Goal: Information Seeking & Learning: Compare options

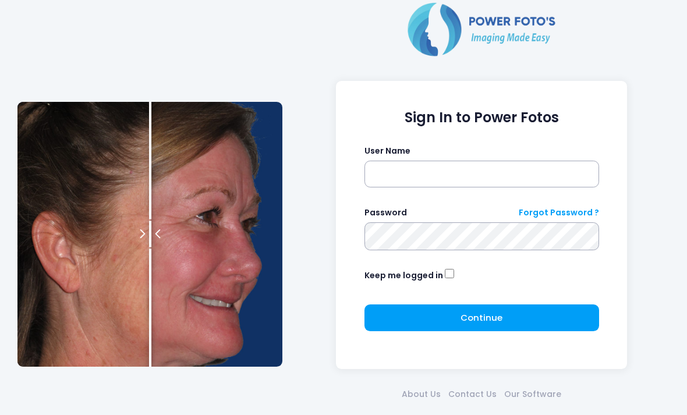
scroll to position [51, 0]
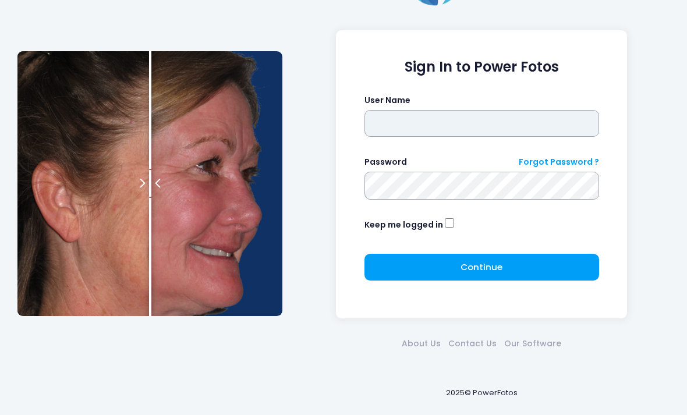
type input "*******"
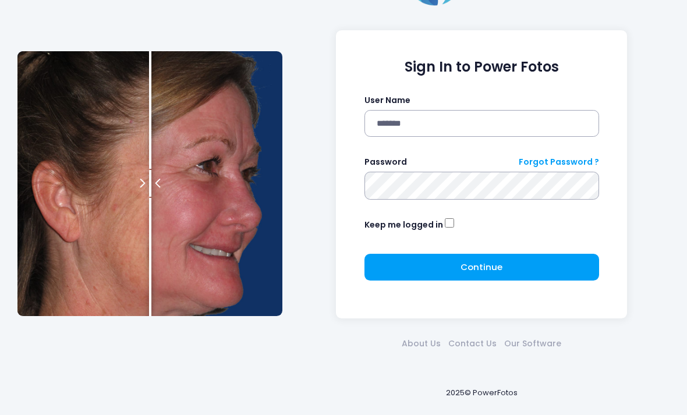
click button "submit" at bounding box center [0, 0] width 0 height 0
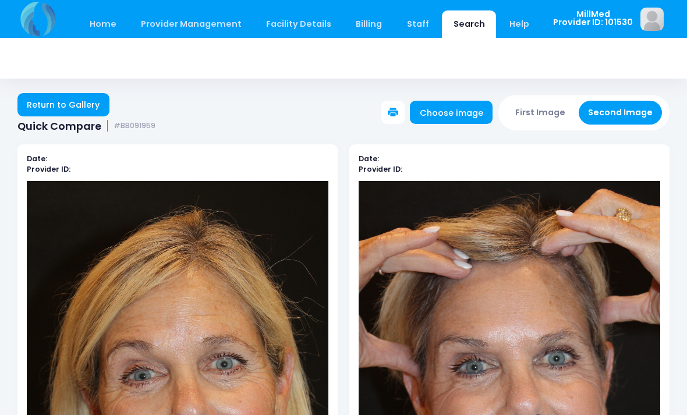
click at [456, 26] on link "Search" at bounding box center [469, 23] width 54 height 27
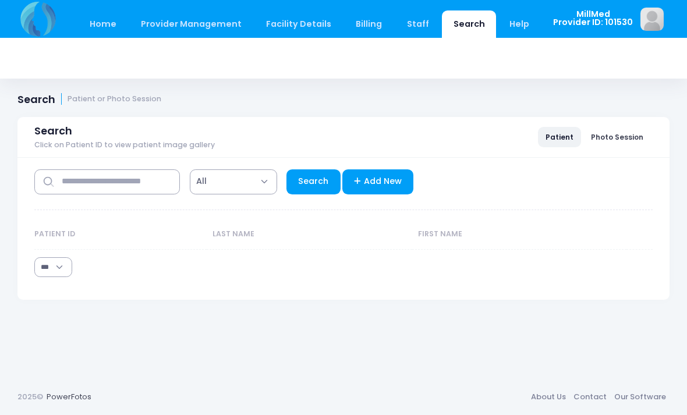
select select "***"
click at [93, 183] on input "text" at bounding box center [107, 181] width 146 height 25
type input "*****"
click at [311, 177] on link "Search" at bounding box center [313, 181] width 54 height 25
select select "***"
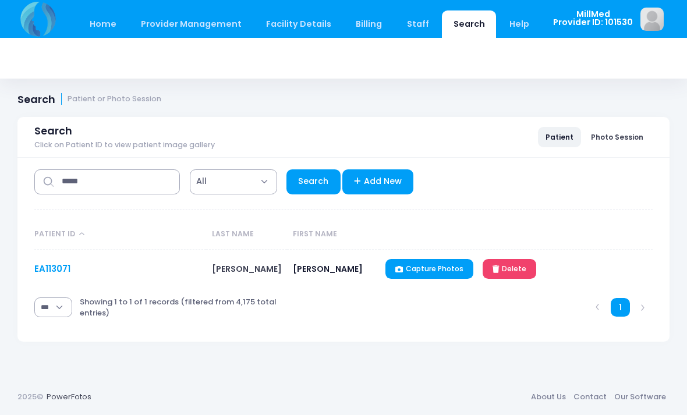
click at [51, 265] on link "EA113071" at bounding box center [52, 268] width 36 height 12
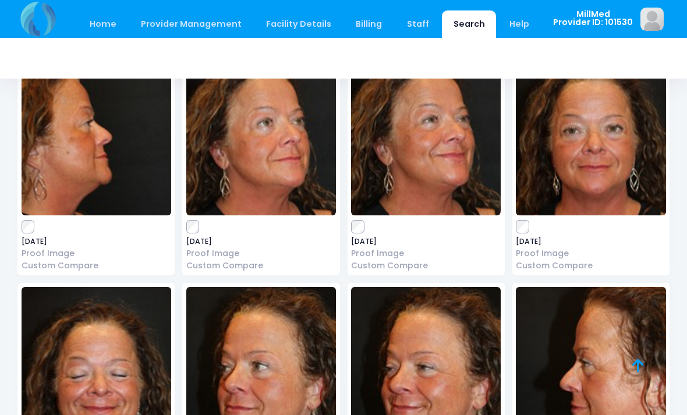
scroll to position [635, 0]
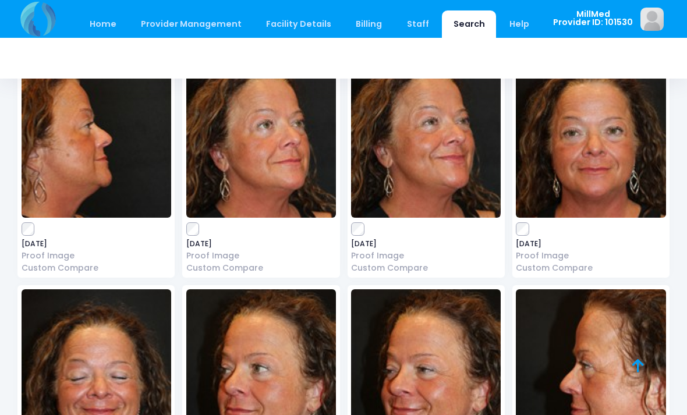
click at [610, 136] on img at bounding box center [591, 130] width 150 height 175
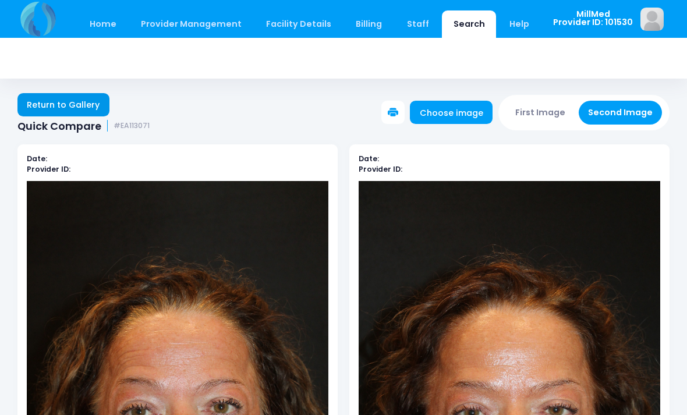
click at [75, 106] on link "Return to Gallery" at bounding box center [63, 104] width 92 height 23
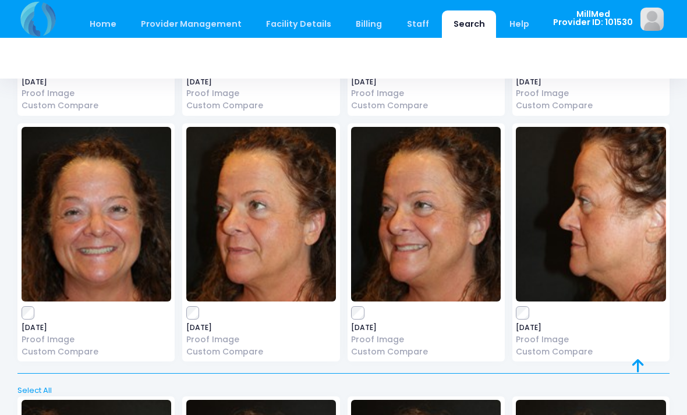
scroll to position [279, 0]
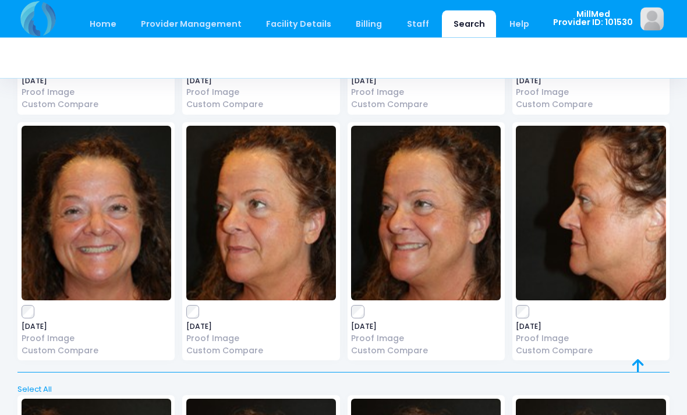
click at [90, 187] on img at bounding box center [97, 213] width 150 height 175
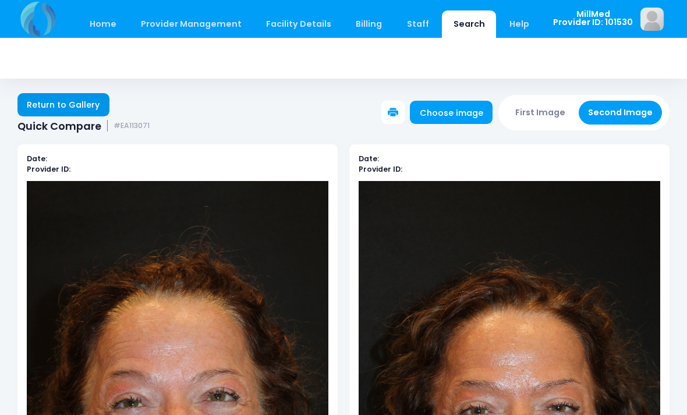
click at [71, 101] on link "Return to Gallery" at bounding box center [63, 104] width 92 height 23
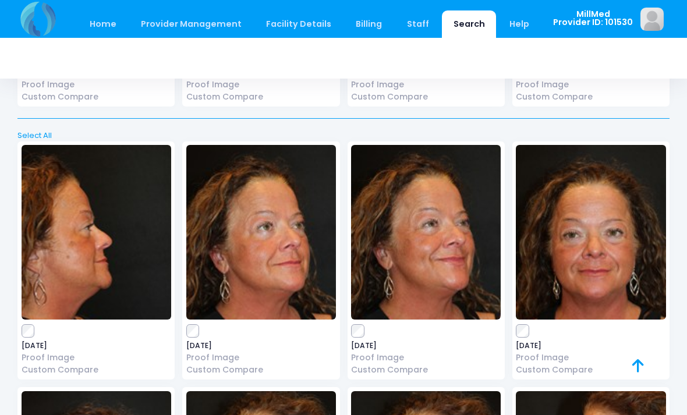
scroll to position [533, 0]
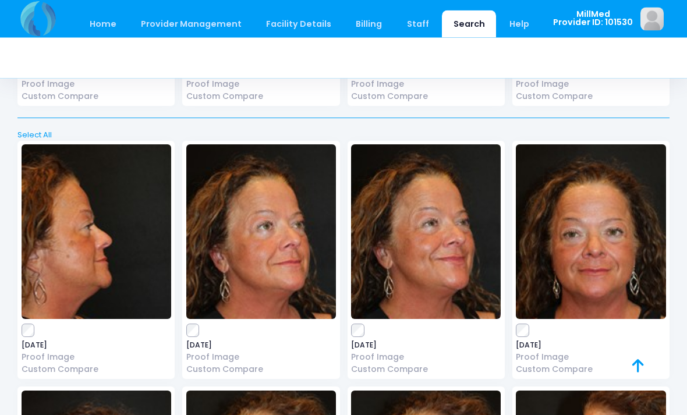
click at [602, 237] on img at bounding box center [591, 232] width 150 height 175
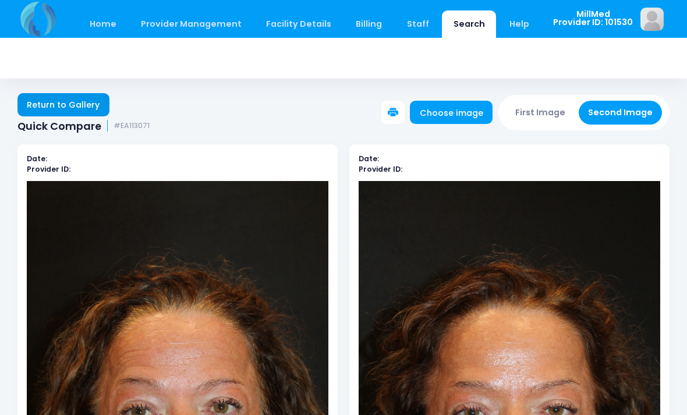
click at [72, 102] on link "Return to Gallery" at bounding box center [63, 104] width 92 height 23
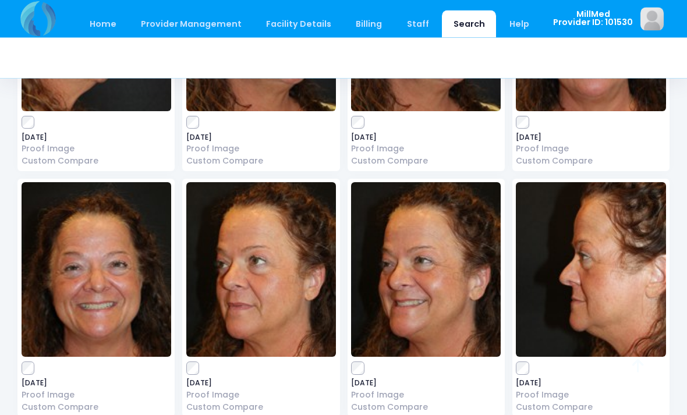
scroll to position [223, 0]
click at [101, 254] on img at bounding box center [97, 269] width 150 height 175
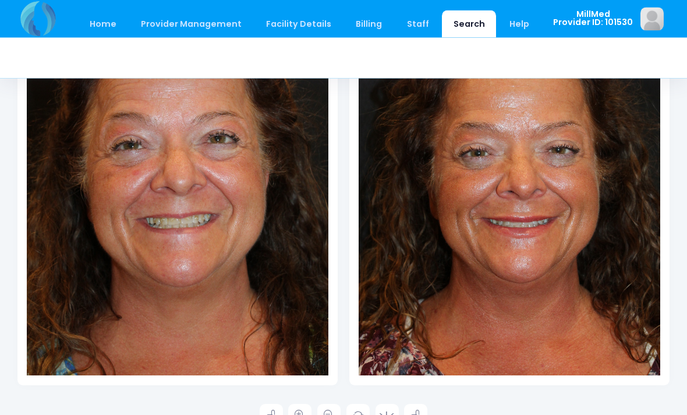
scroll to position [242, 0]
